Goal: Information Seeking & Learning: Learn about a topic

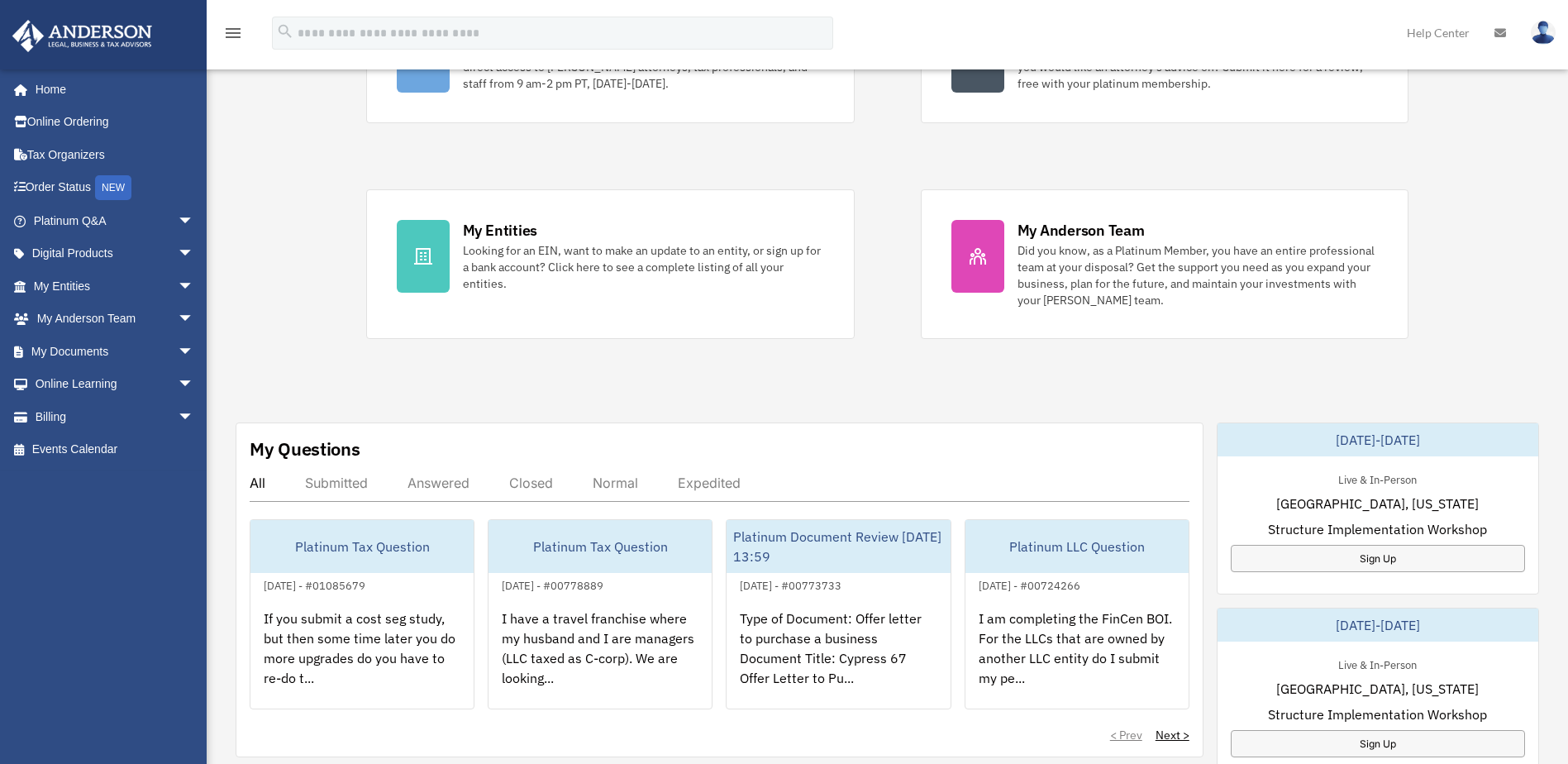
scroll to position [551, 0]
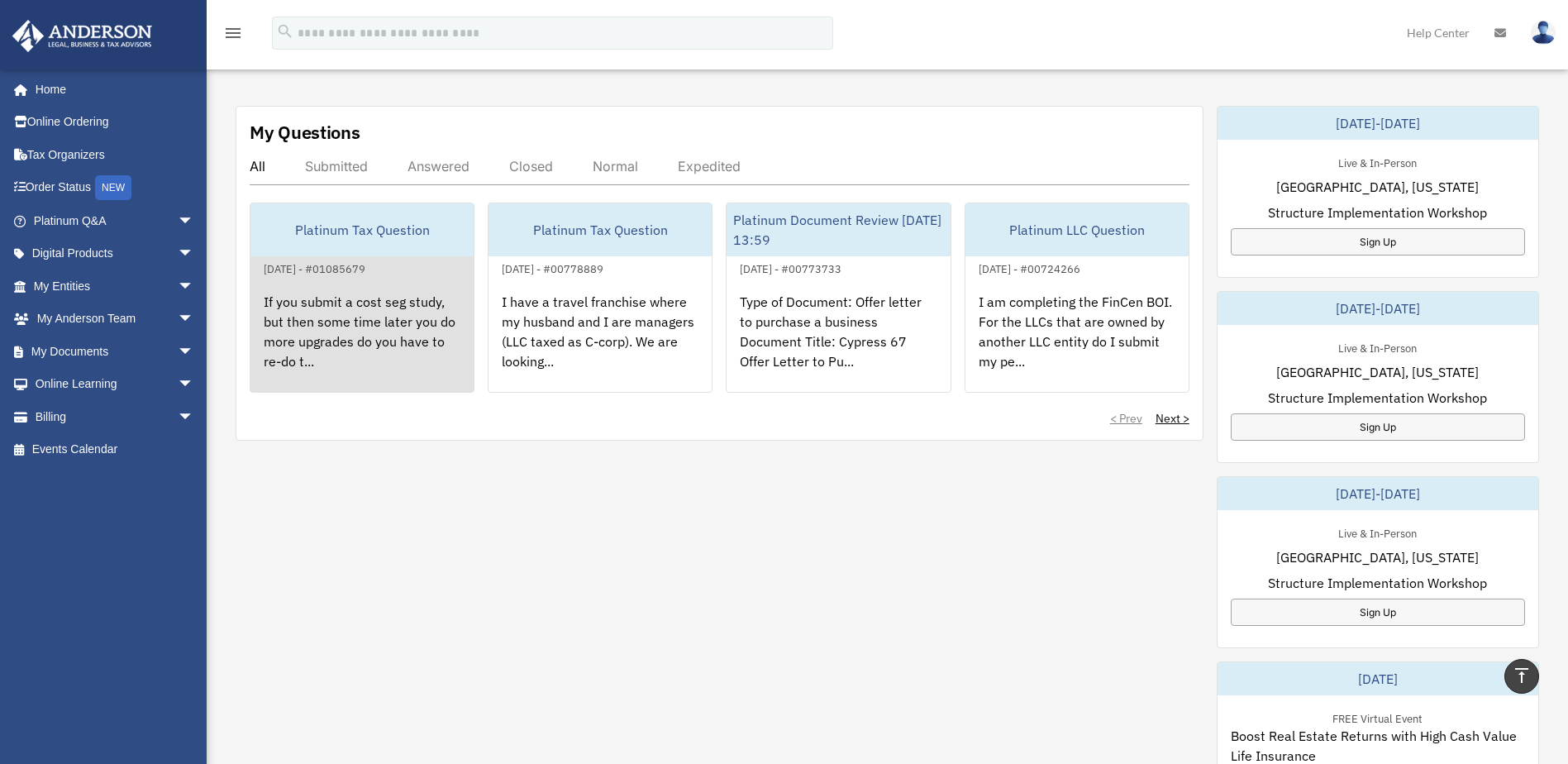
click at [406, 315] on div "If you submit a cost seg study, but then some time later you do more upgrades d…" at bounding box center [362, 342] width 223 height 129
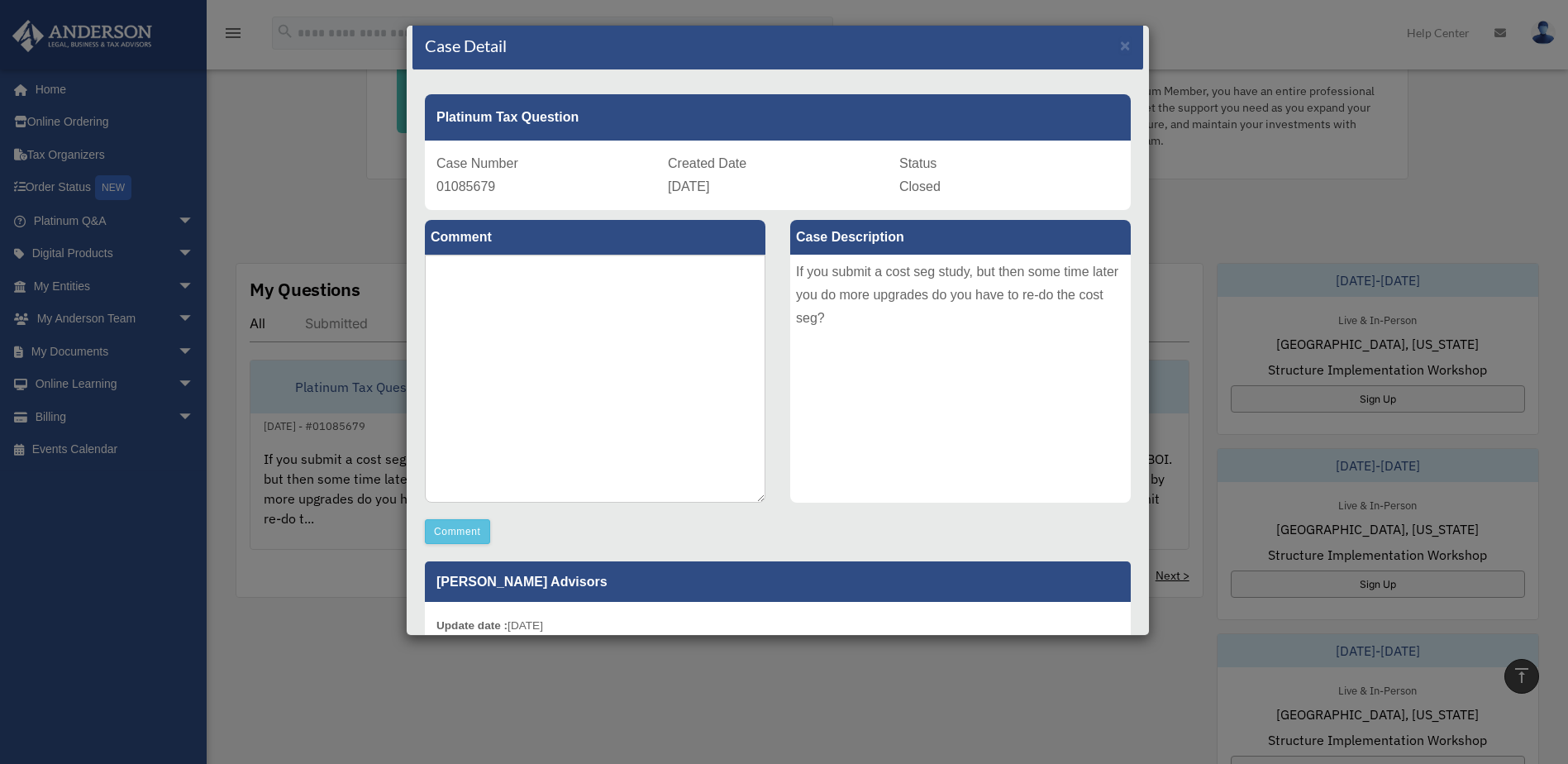
scroll to position [0, 0]
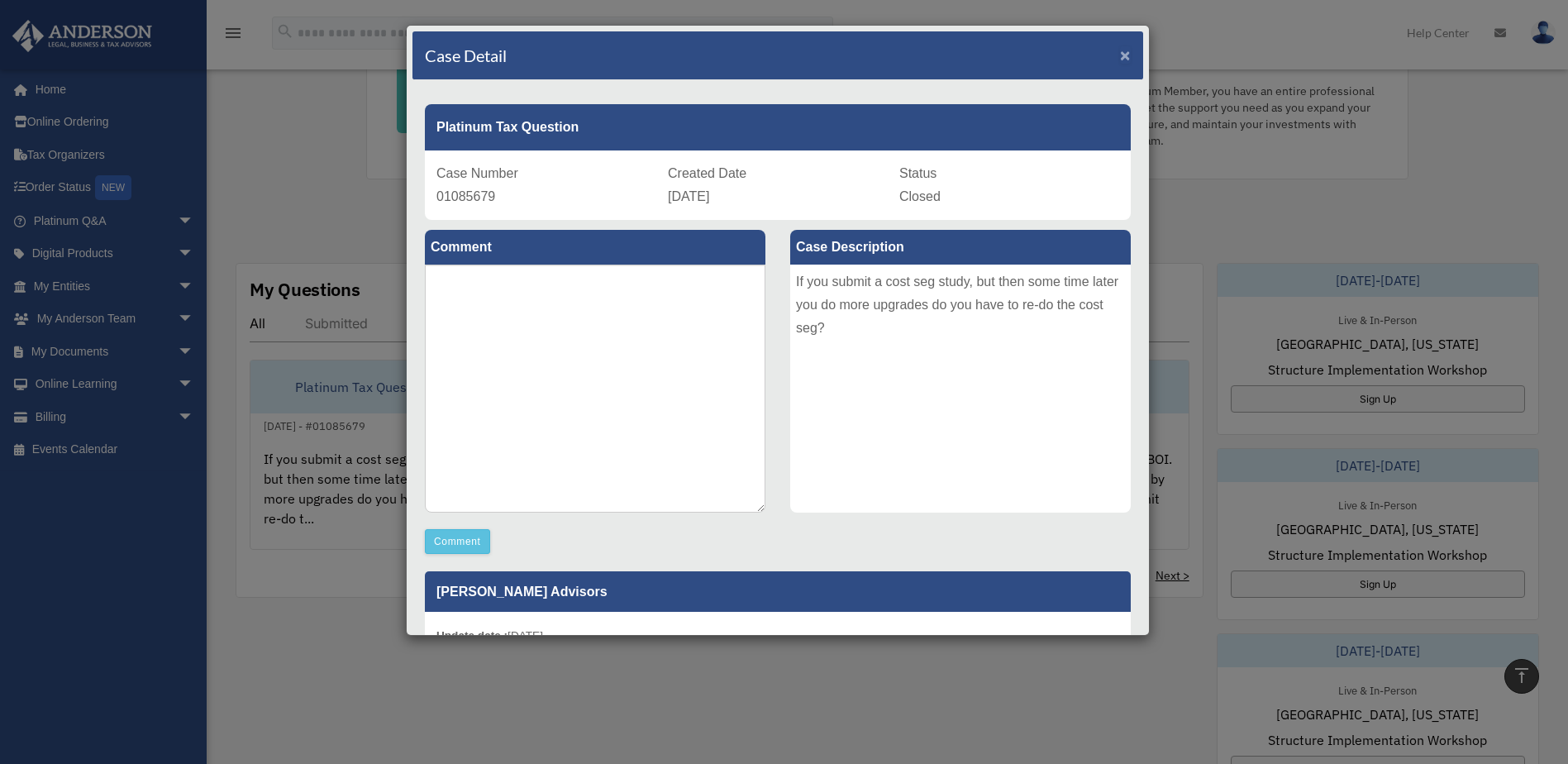
click at [1120, 56] on span "×" at bounding box center [1125, 55] width 10 height 19
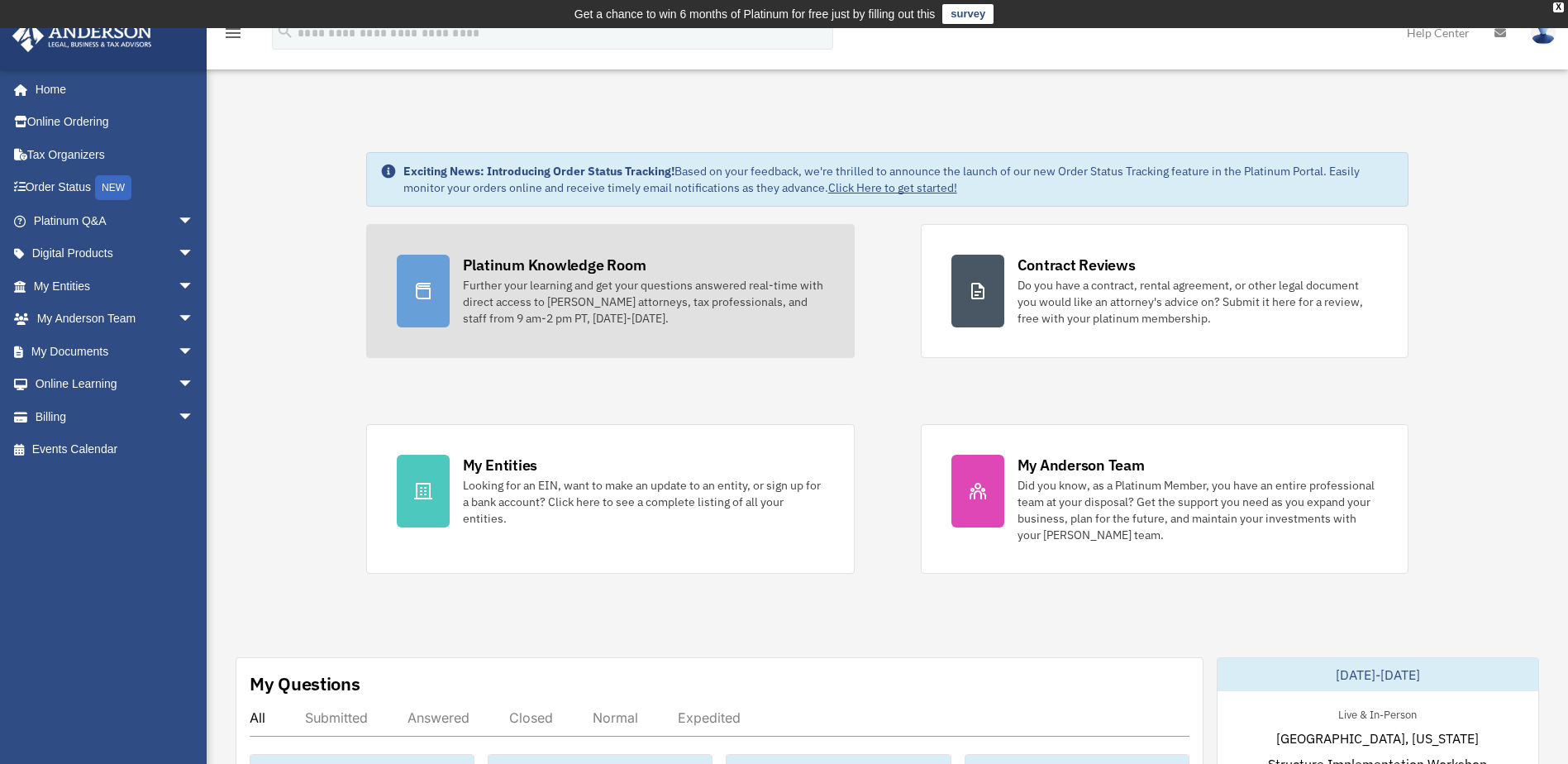
click at [583, 257] on div "Platinum Knowledge Room" at bounding box center [554, 265] width 183 height 21
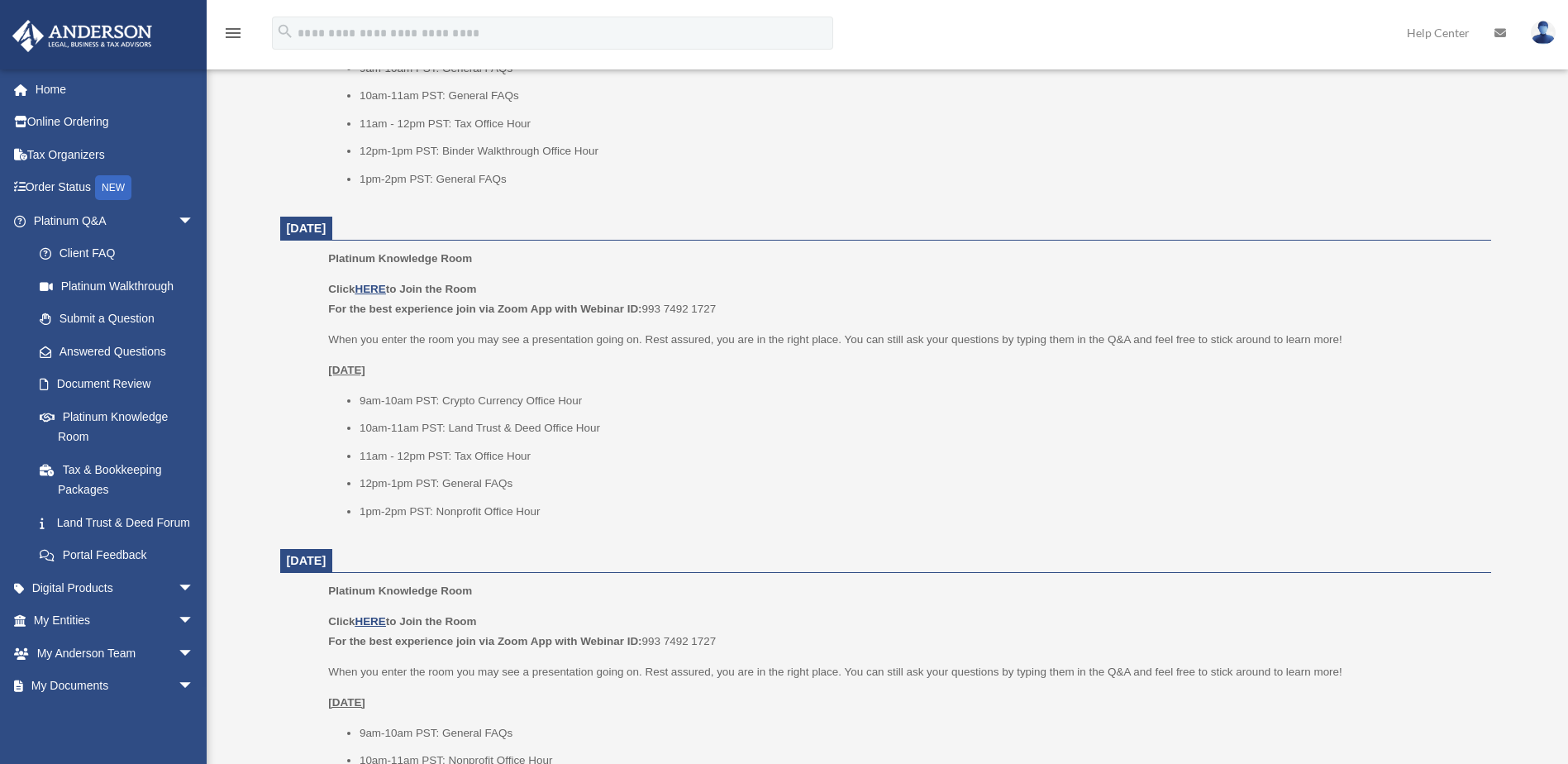
scroll to position [965, 0]
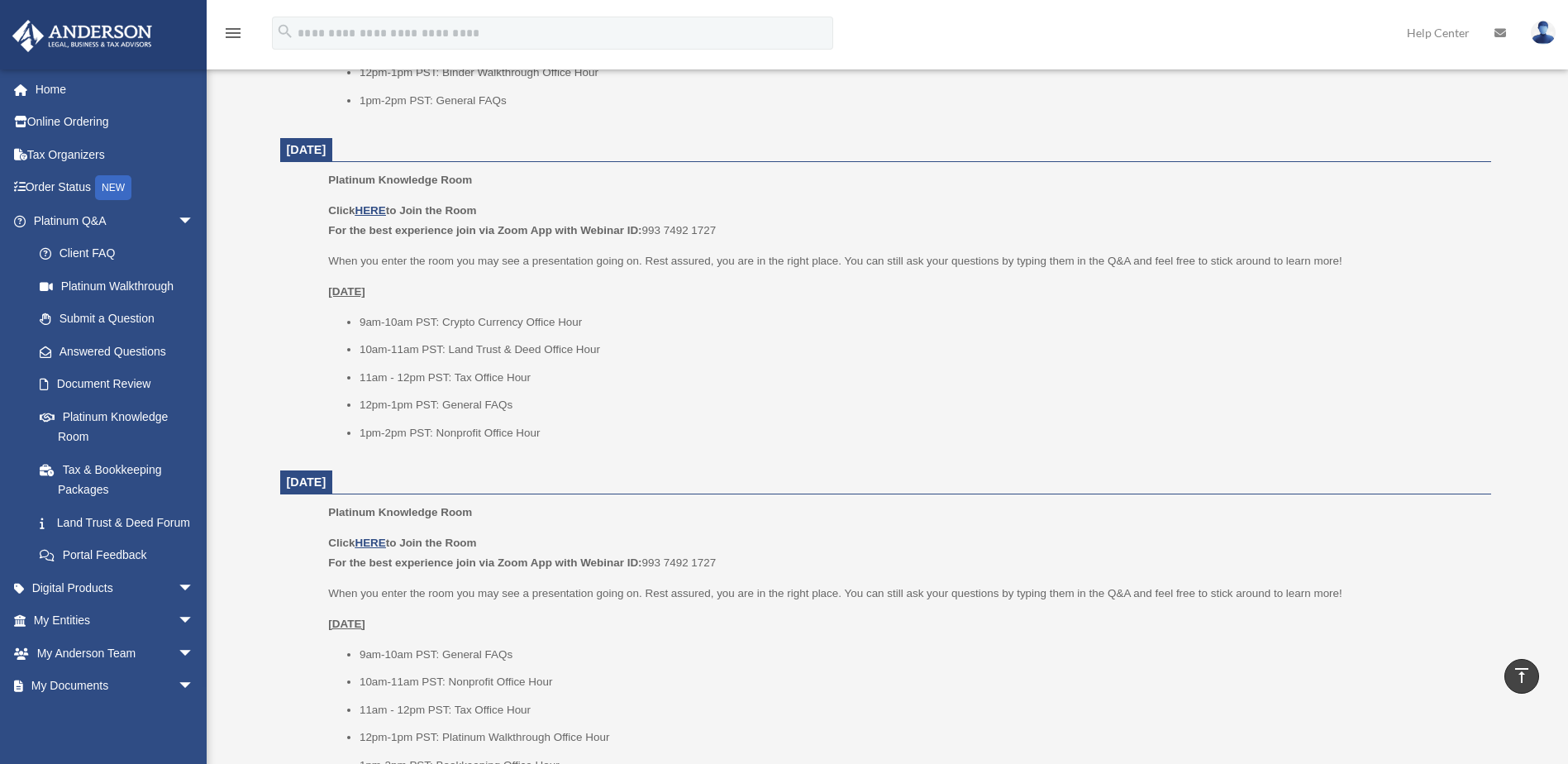
click at [708, 372] on li "11am - 12pm PST: Tax Office Hour" at bounding box center [920, 378] width 1120 height 20
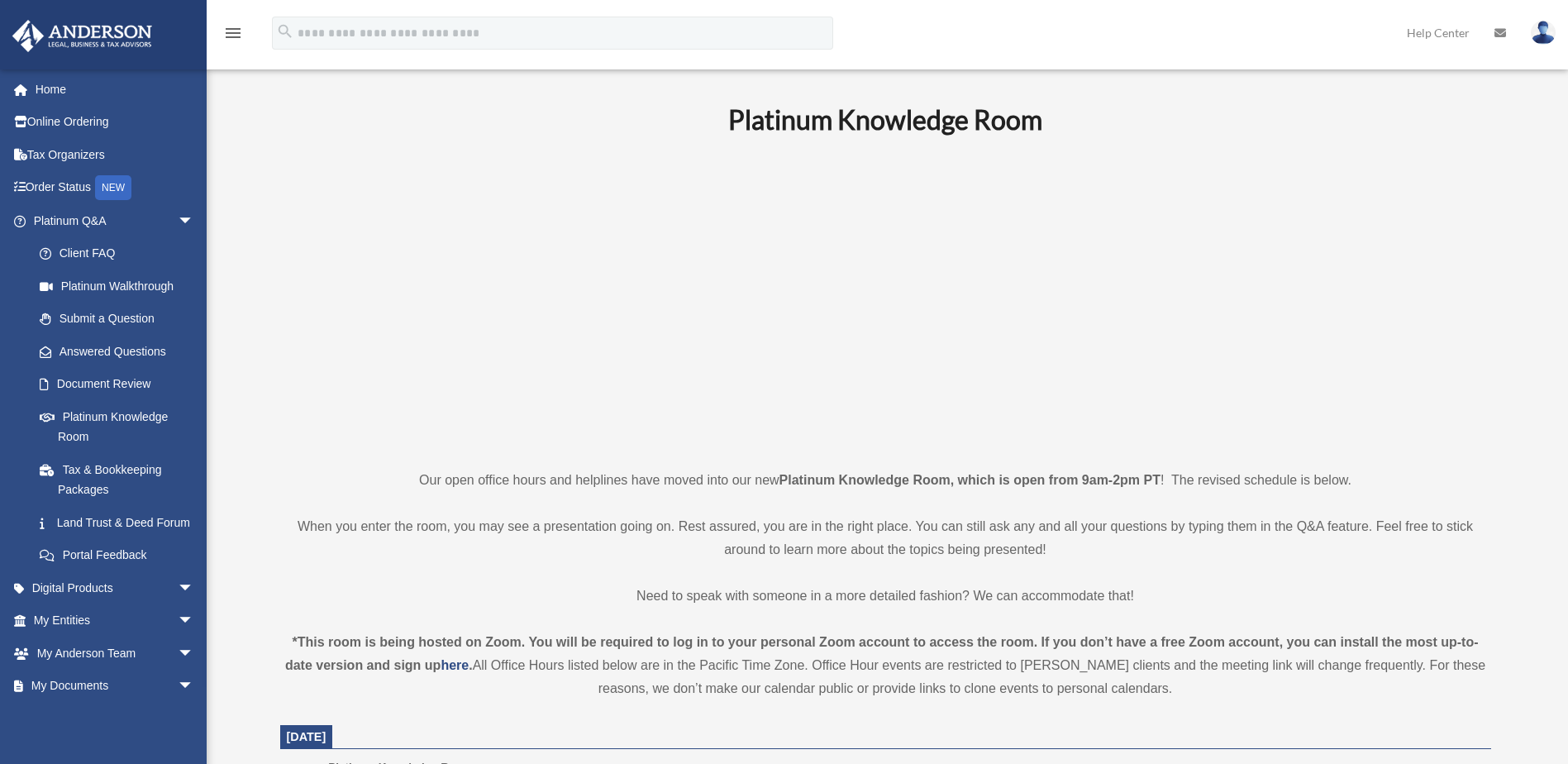
scroll to position [0, 0]
